Goal: Information Seeking & Learning: Learn about a topic

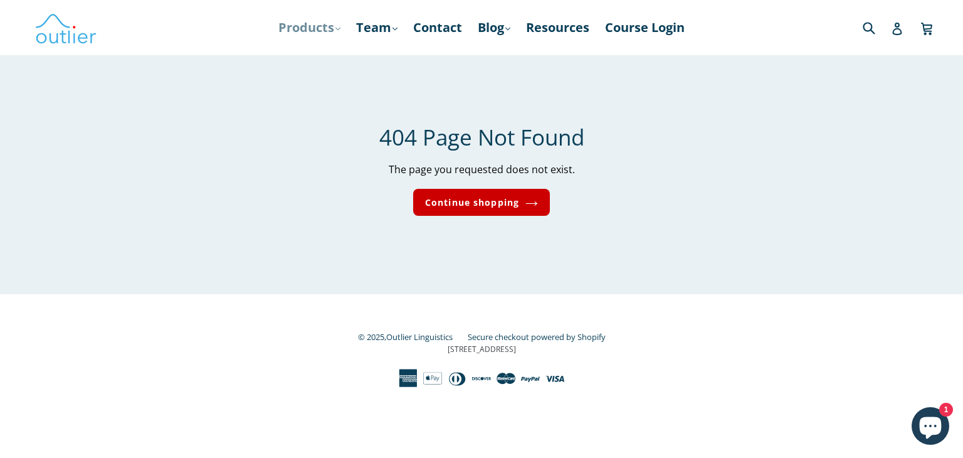
click at [298, 22] on link "Products .cls-1{fill:#231f20} expand" at bounding box center [309, 27] width 75 height 23
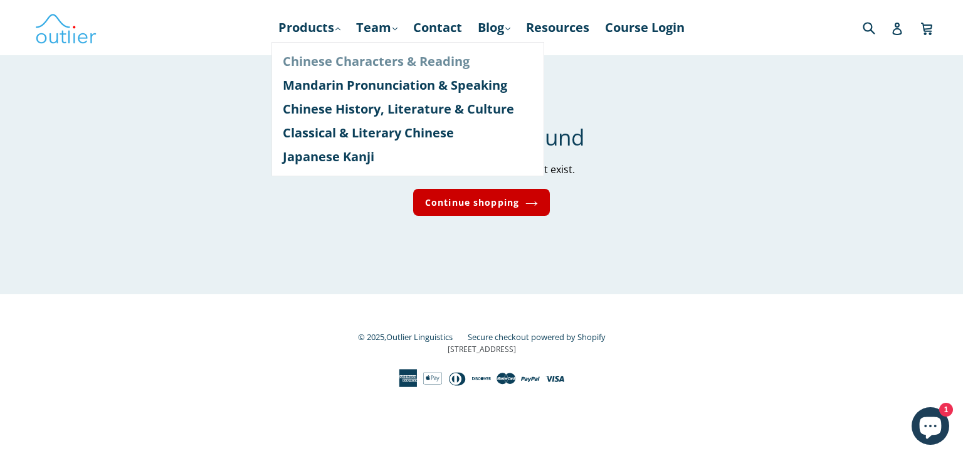
click at [304, 61] on link "Chinese Characters & Reading" at bounding box center [408, 62] width 250 height 24
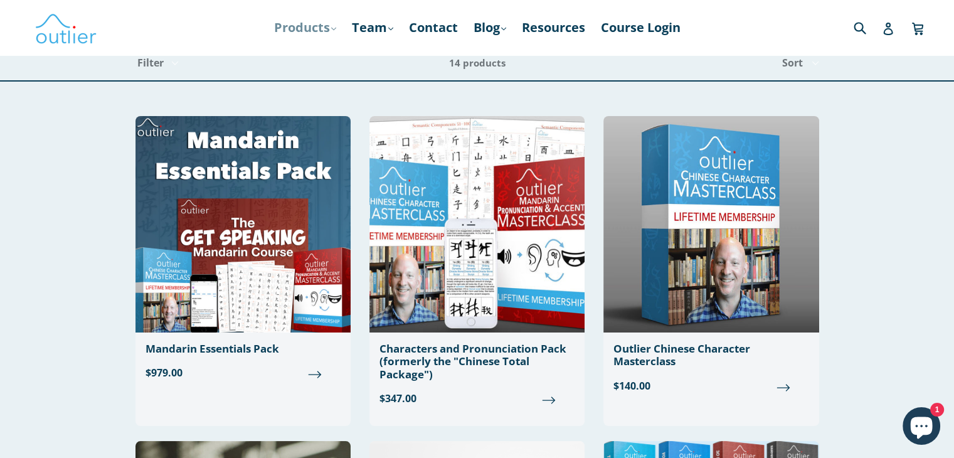
click at [331, 28] on icon ".cls-1{fill:#231f20}" at bounding box center [333, 28] width 5 height 5
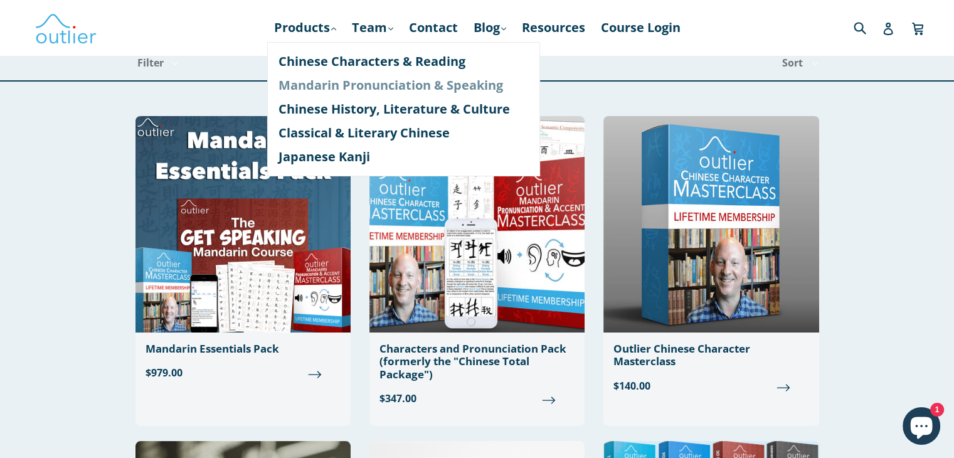
click at [324, 90] on link "Mandarin Pronunciation & Speaking" at bounding box center [403, 85] width 250 height 24
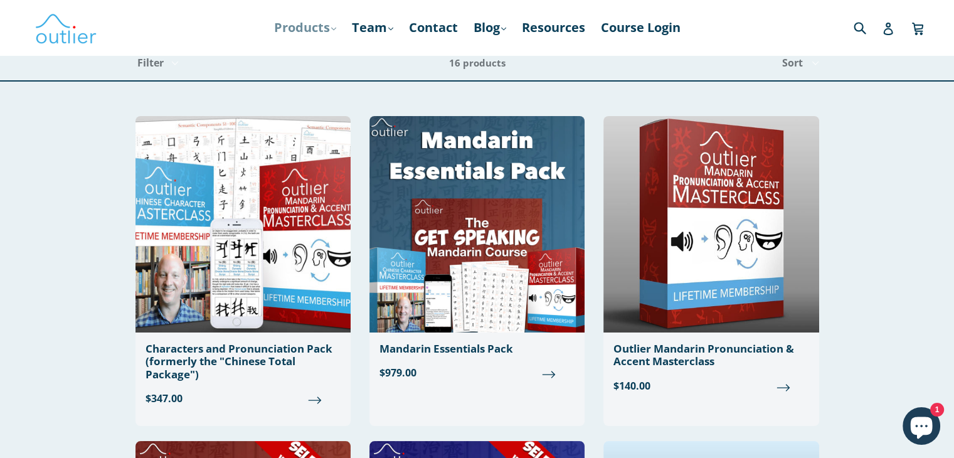
click at [314, 24] on link "Products .cls-1{fill:#231f20} expand" at bounding box center [305, 27] width 75 height 23
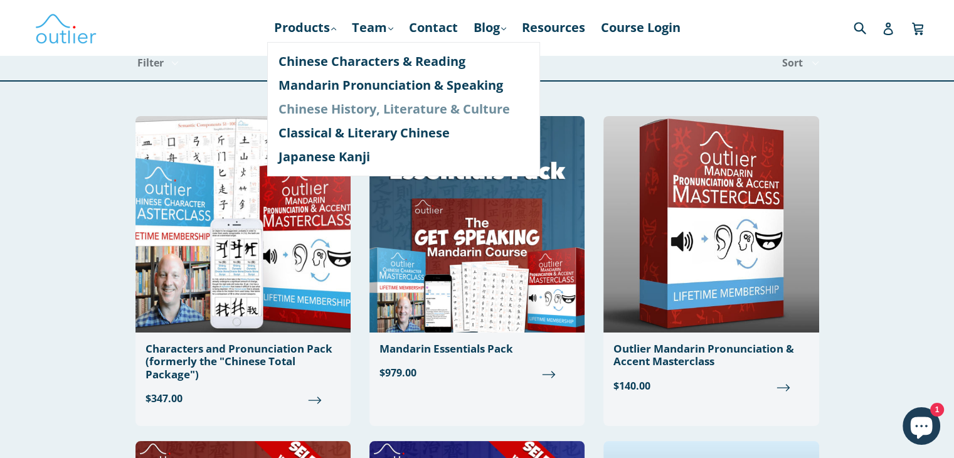
click at [302, 112] on link "Chinese History, Literature & Culture" at bounding box center [403, 109] width 250 height 24
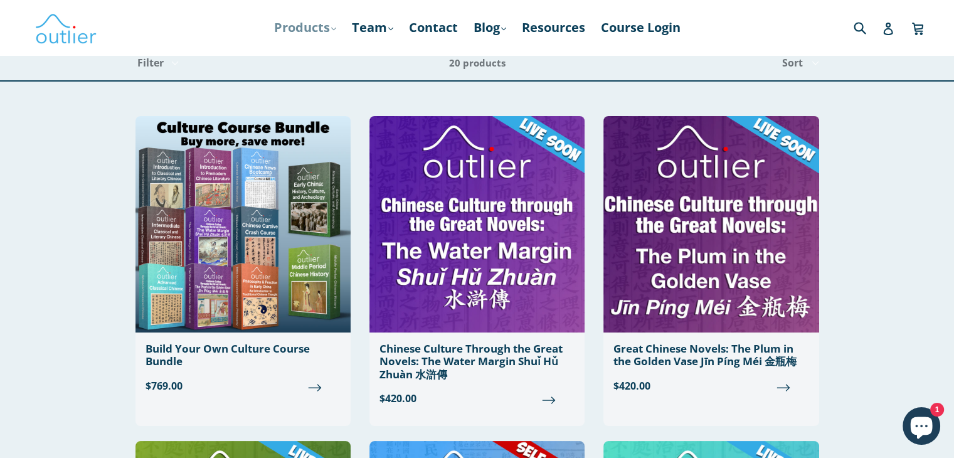
click at [326, 30] on link "Products .cls-1{fill:#231f20} expand" at bounding box center [305, 27] width 75 height 23
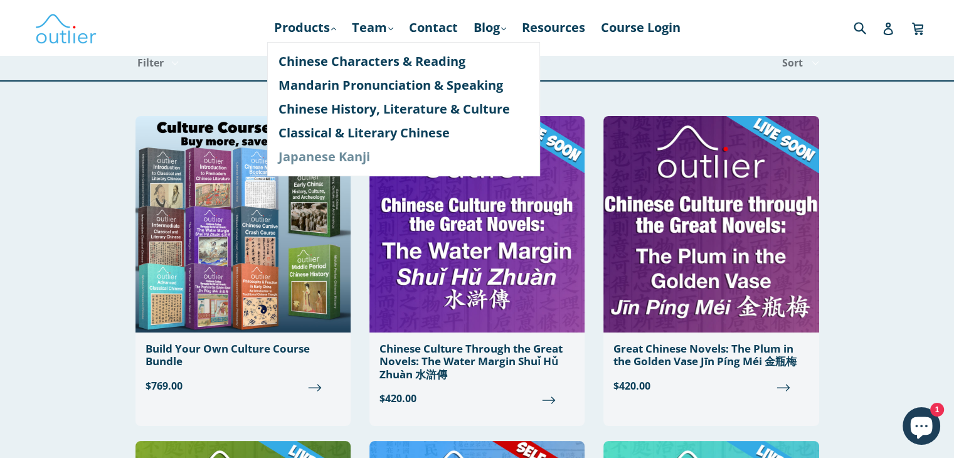
click at [314, 157] on link "Japanese Kanji" at bounding box center [403, 157] width 250 height 24
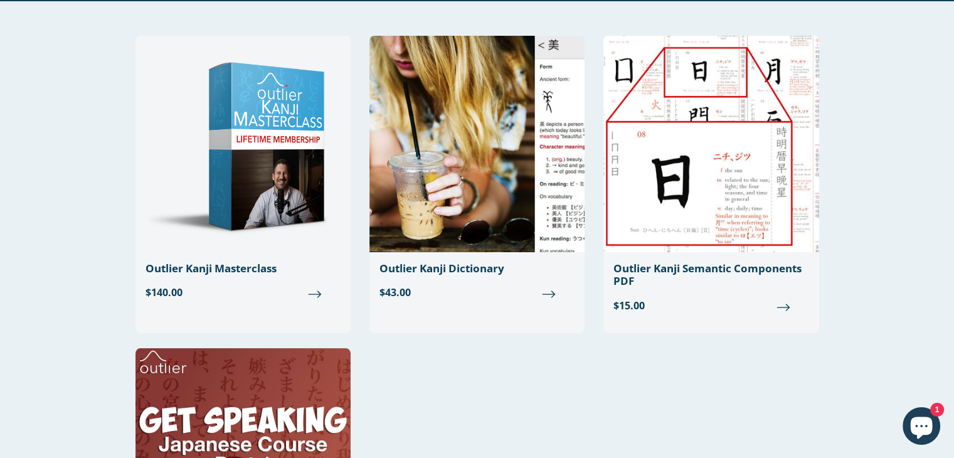
scroll to position [55, 0]
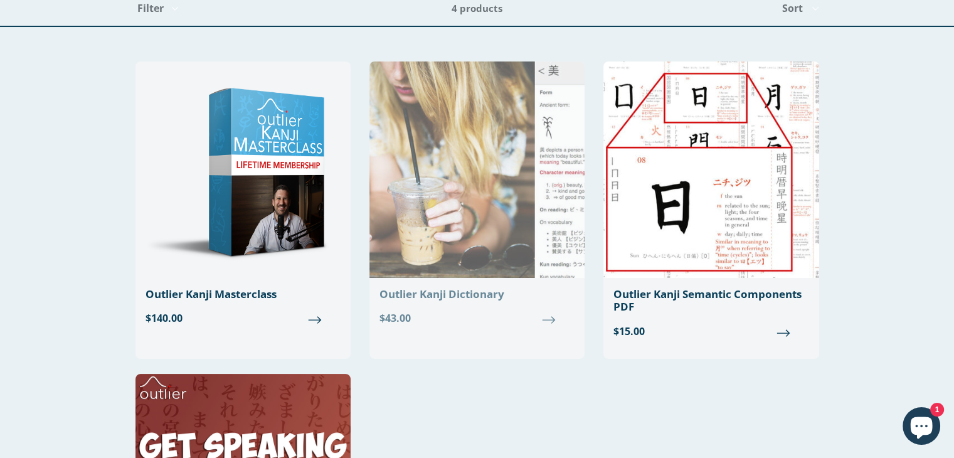
click at [497, 203] on img at bounding box center [476, 169] width 215 height 216
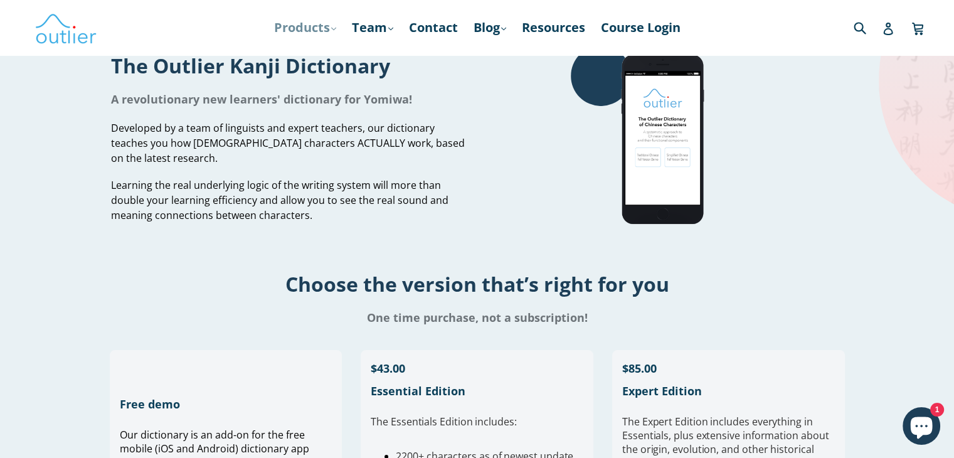
click at [331, 31] on icon ".cls-1{fill:#231f20}" at bounding box center [333, 28] width 5 height 5
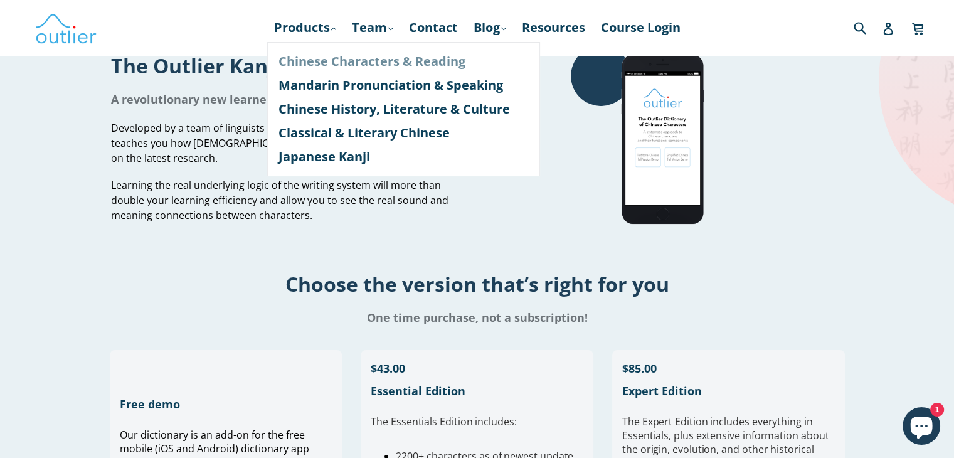
click at [319, 61] on link "Chinese Characters & Reading" at bounding box center [403, 62] width 250 height 24
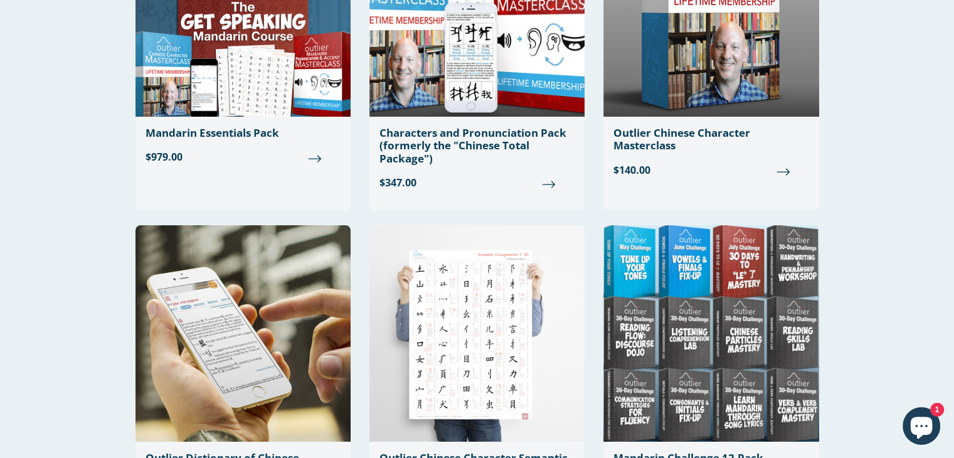
scroll to position [369, 0]
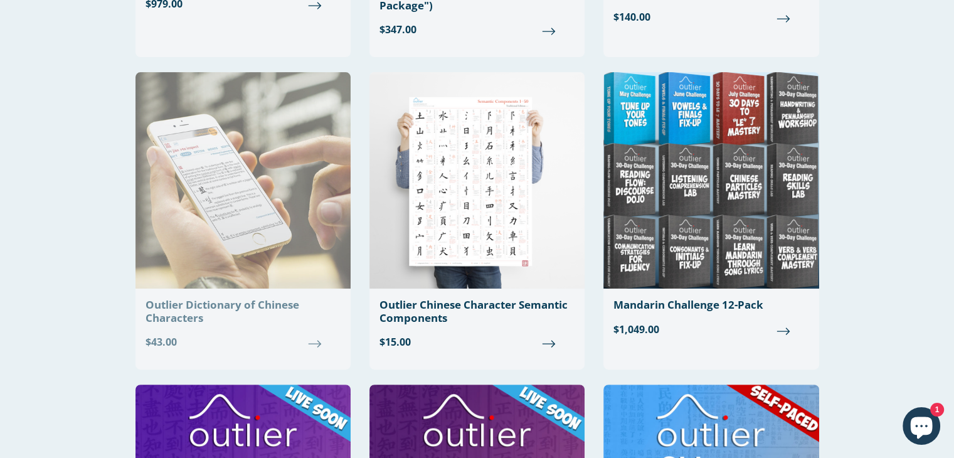
click at [221, 302] on div "Outlier Dictionary of Chinese Characters" at bounding box center [243, 312] width 195 height 26
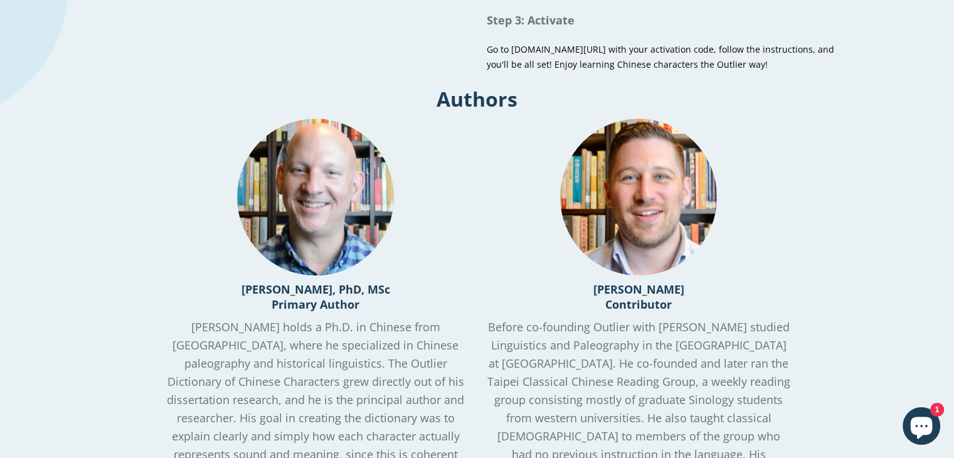
scroll to position [992, 0]
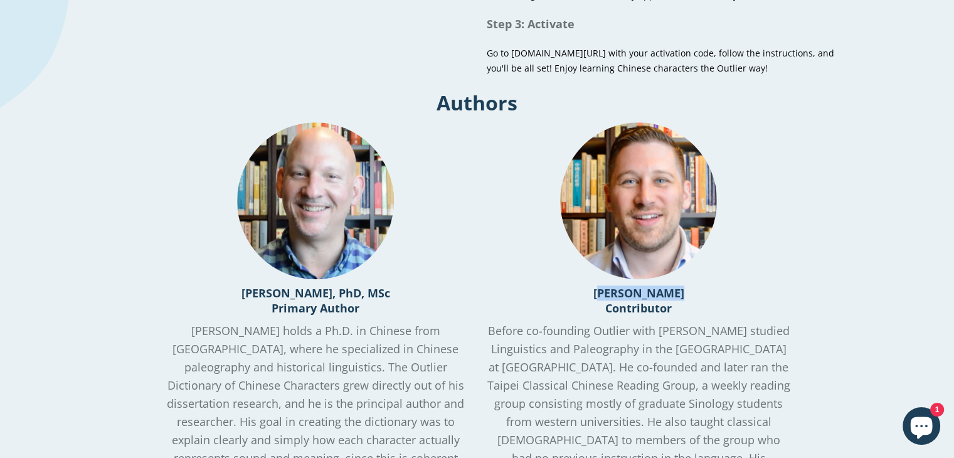
drag, startPoint x: 679, startPoint y: 298, endPoint x: 593, endPoint y: 305, distance: 86.2
click at [593, 305] on h3 "[PERSON_NAME] Contributor" at bounding box center [639, 300] width 304 height 30
copy h3 "[PERSON_NAME]"
